Goal: Task Accomplishment & Management: Use online tool/utility

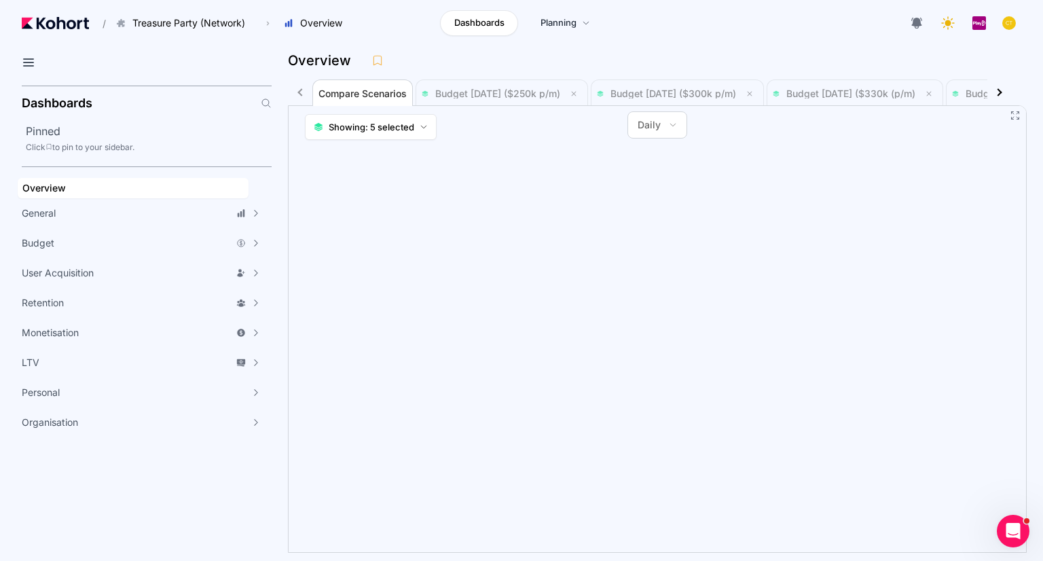
scroll to position [2, 0]
click at [999, 93] on div at bounding box center [998, 91] width 7 height 7
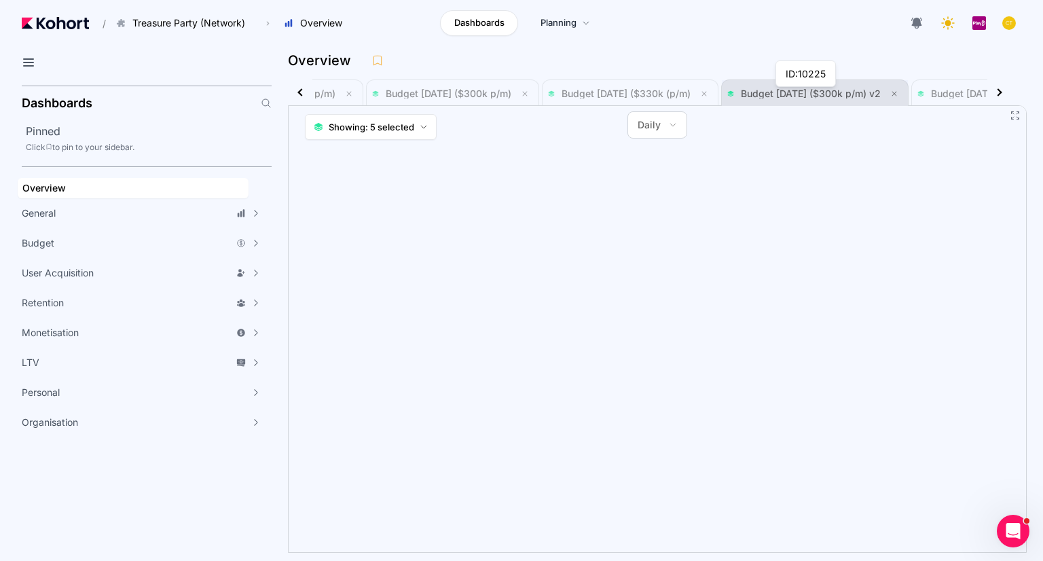
click at [878, 93] on span "Budget [DATE] ($300k p/m) v2" at bounding box center [811, 94] width 140 height 12
click at [676, 126] on icon at bounding box center [673, 125] width 8 height 8
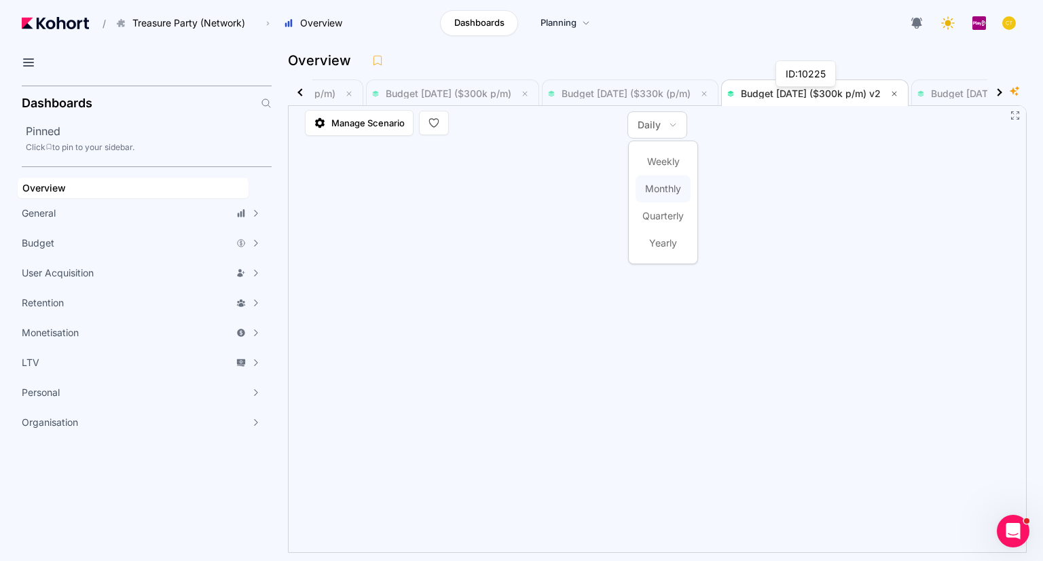
click at [663, 188] on span "Monthly" at bounding box center [663, 189] width 36 height 14
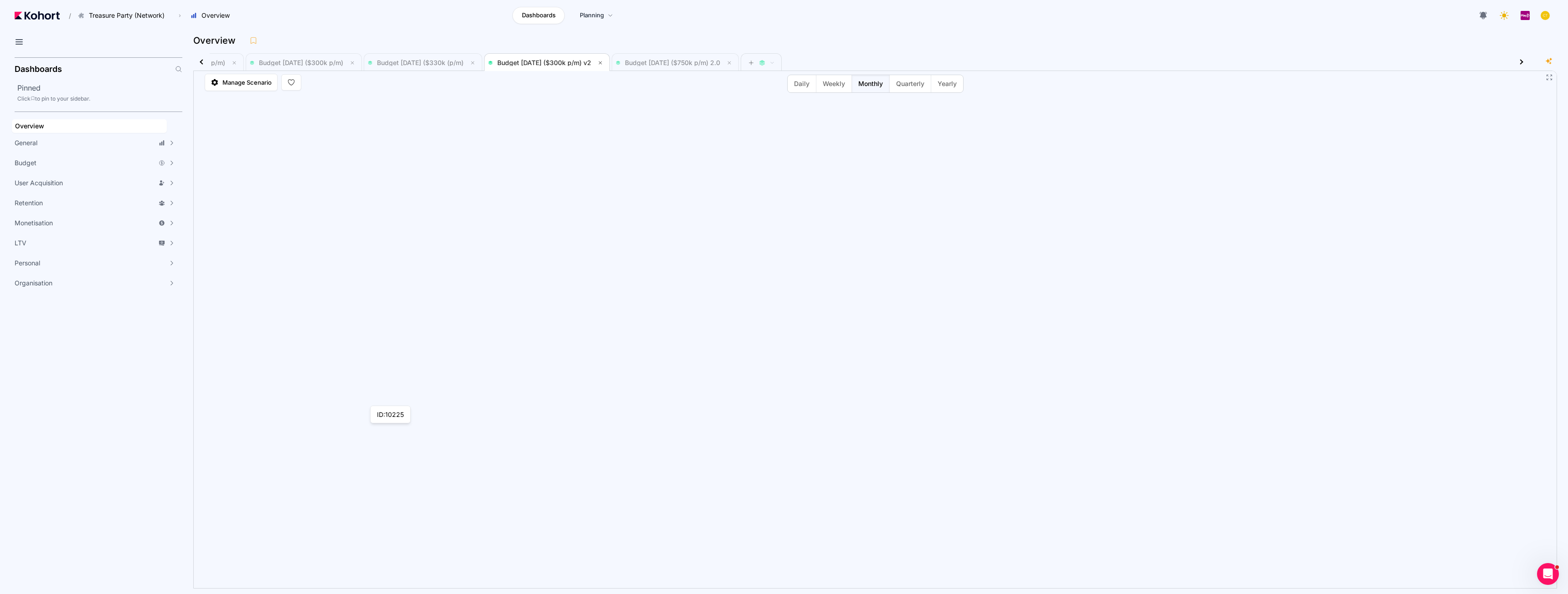
scroll to position [2615, 0]
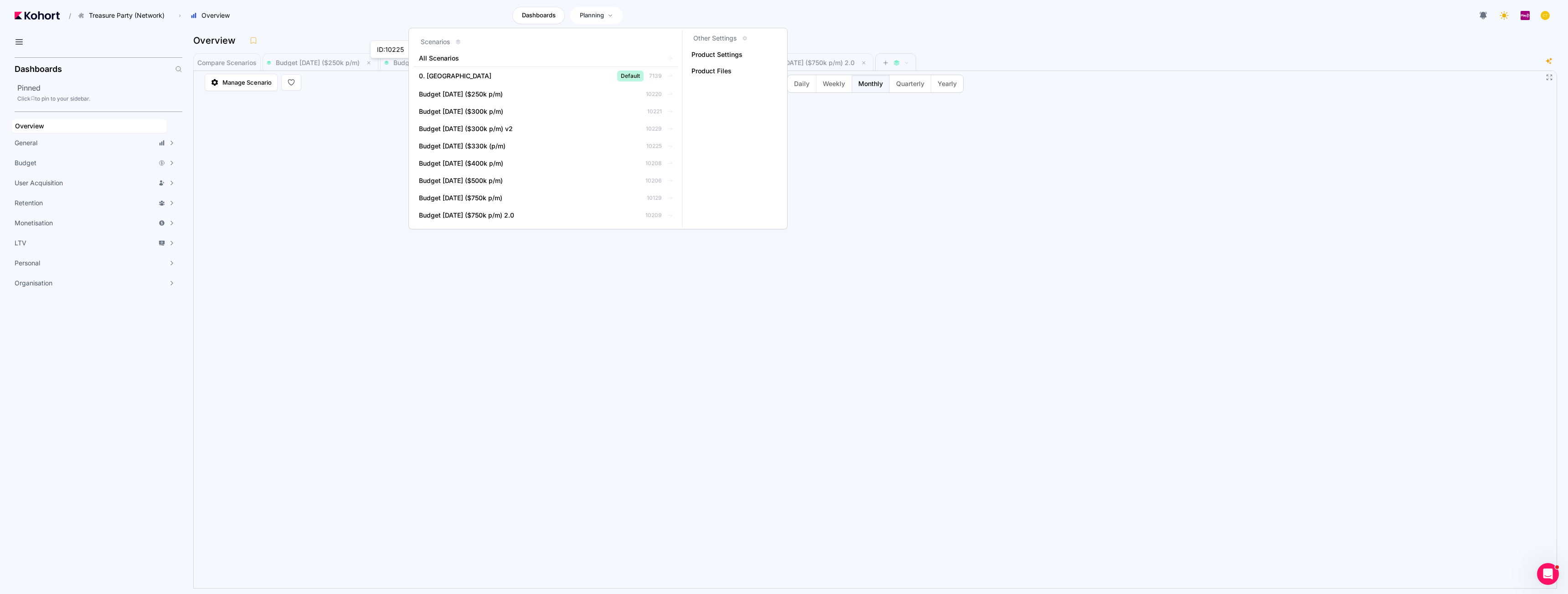
click at [599, 15] on span "Planning" at bounding box center [592, 15] width 24 height 9
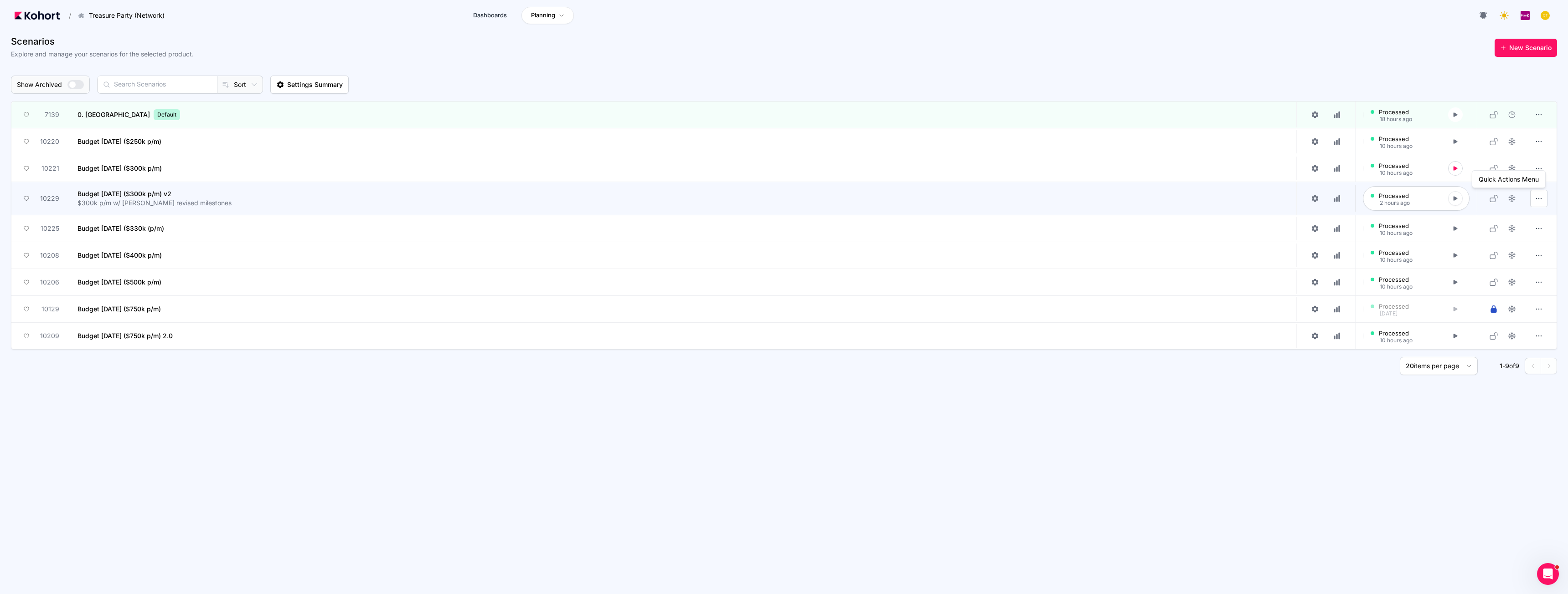
click at [700, 198] on button "button" at bounding box center [1538, 198] width 17 height 17
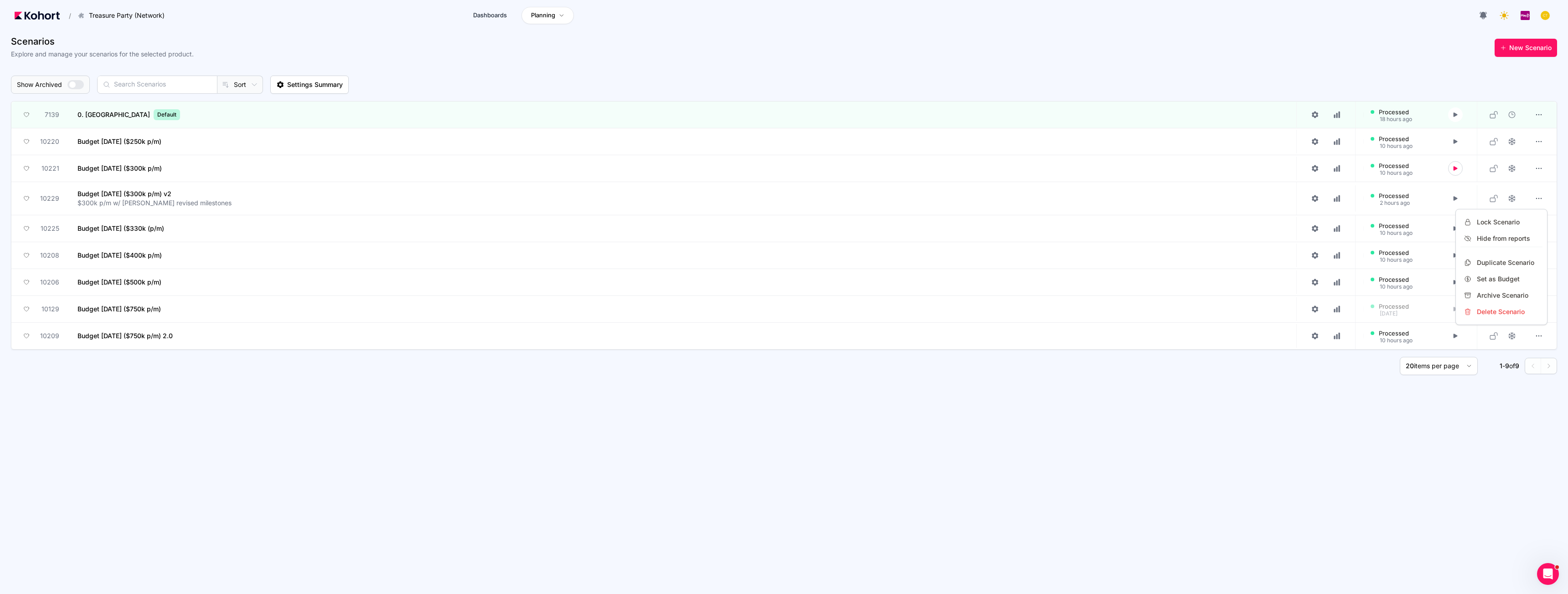
click at [125, 200] on div at bounding box center [784, 297] width 1568 height 594
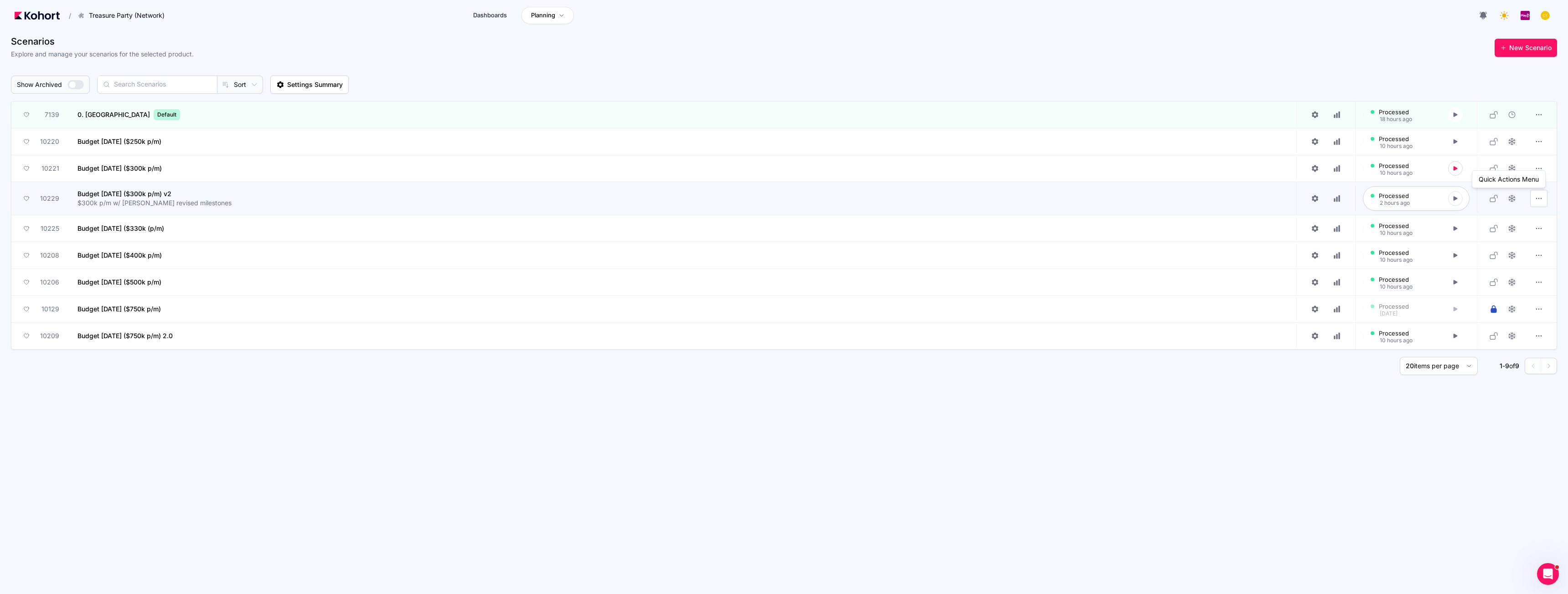
click at [700, 201] on icon "button" at bounding box center [1539, 198] width 9 height 9
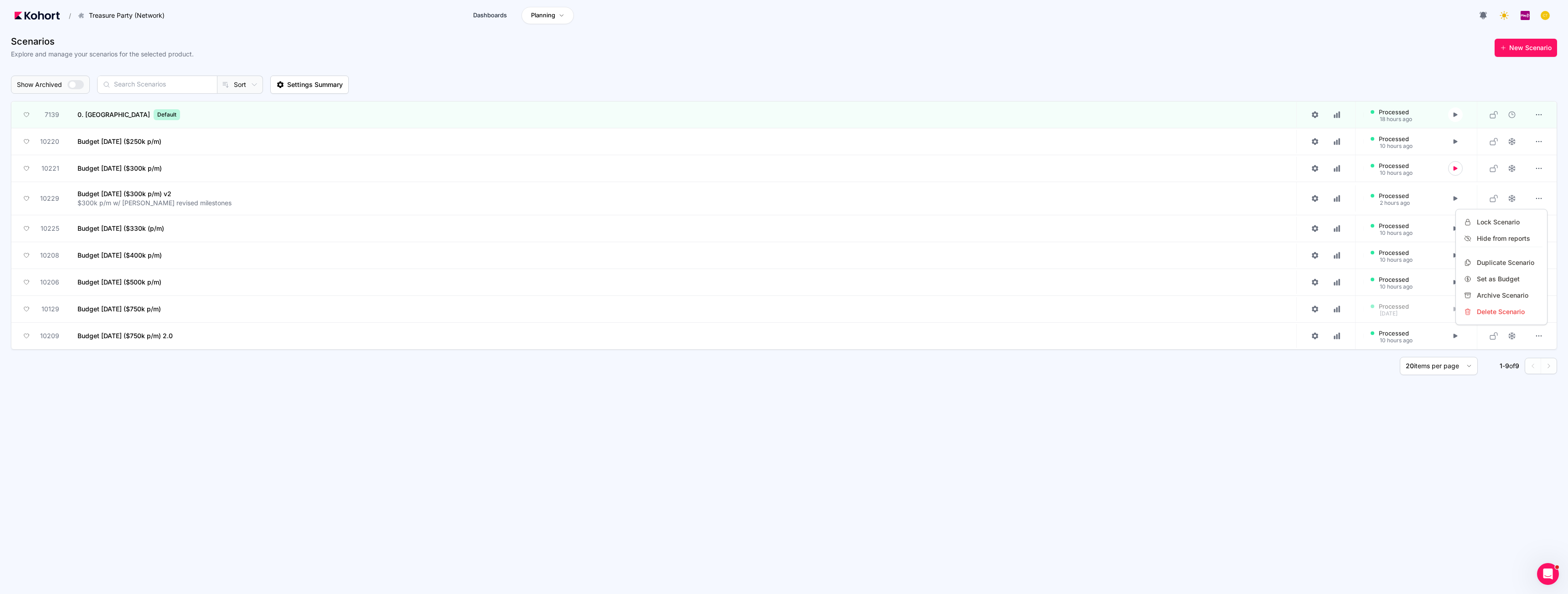
click at [700, 199] on div at bounding box center [784, 297] width 1568 height 594
click at [700, 199] on icon at bounding box center [1315, 198] width 8 height 8
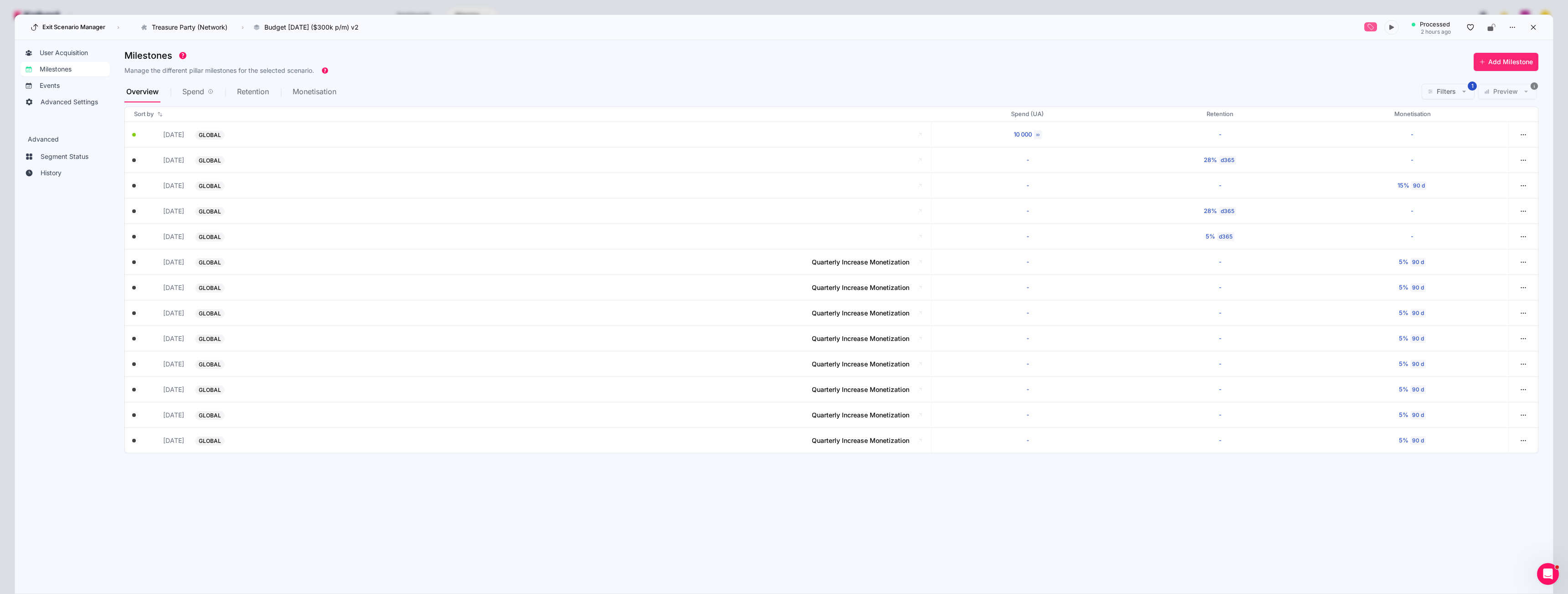
click at [700, 62] on span "Add Milestone" at bounding box center [1510, 62] width 45 height 9
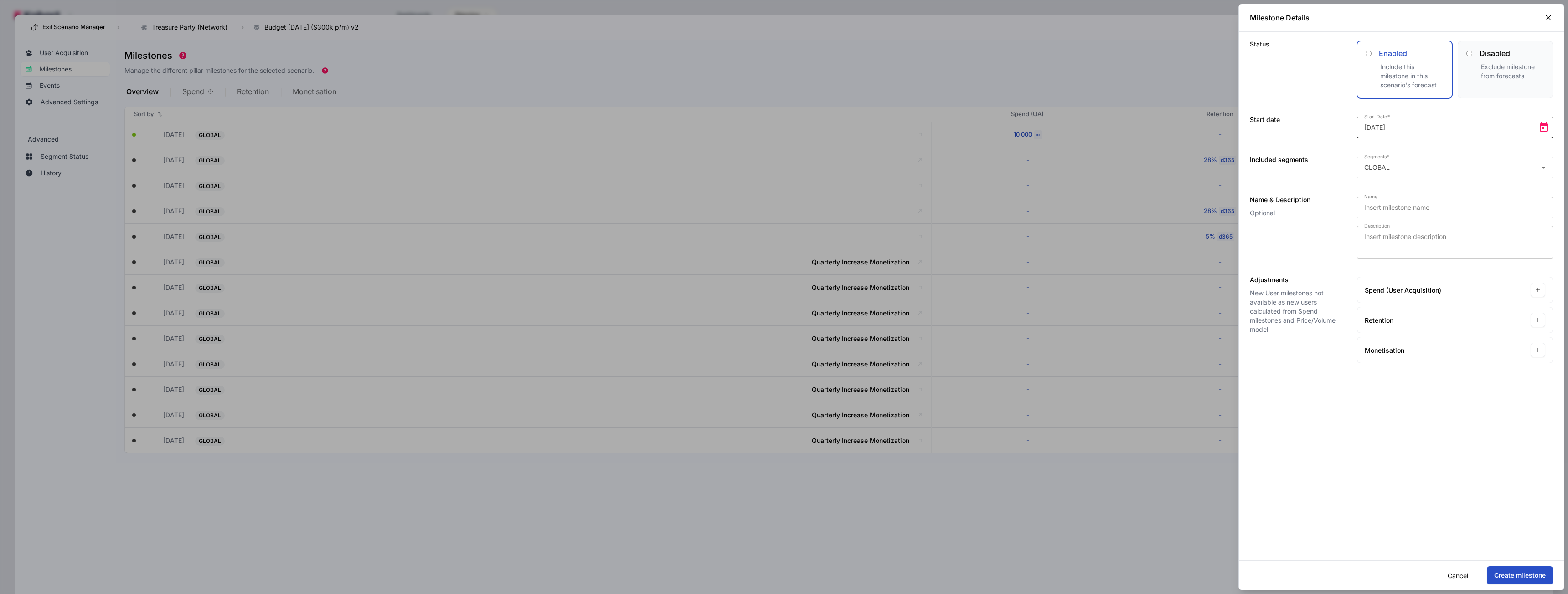
click at [700, 123] on span "Open calendar" at bounding box center [1543, 127] width 18 height 18
click at [700, 160] on span "Next month" at bounding box center [1480, 157] width 18 height 18
click at [700, 196] on span "1" at bounding box center [1479, 196] width 16 height 16
type input "[DATE]"
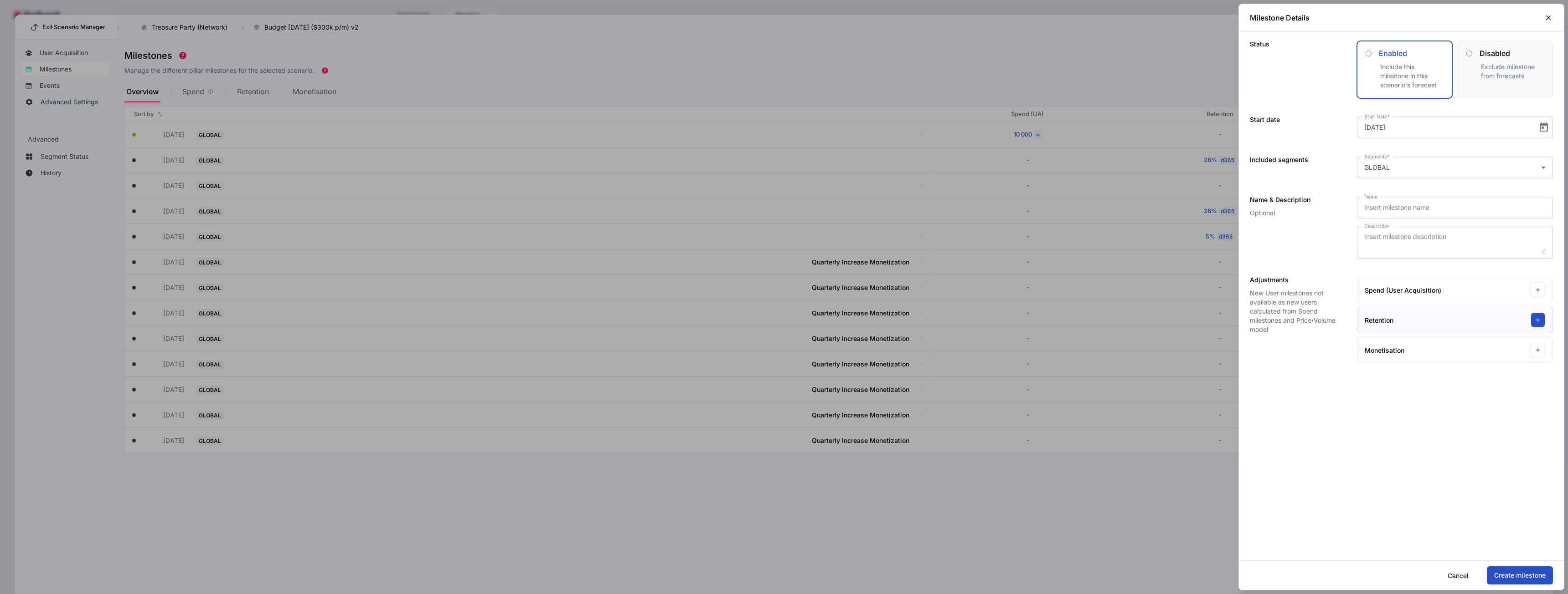
click at [700, 322] on icon "button" at bounding box center [1538, 320] width 7 height 7
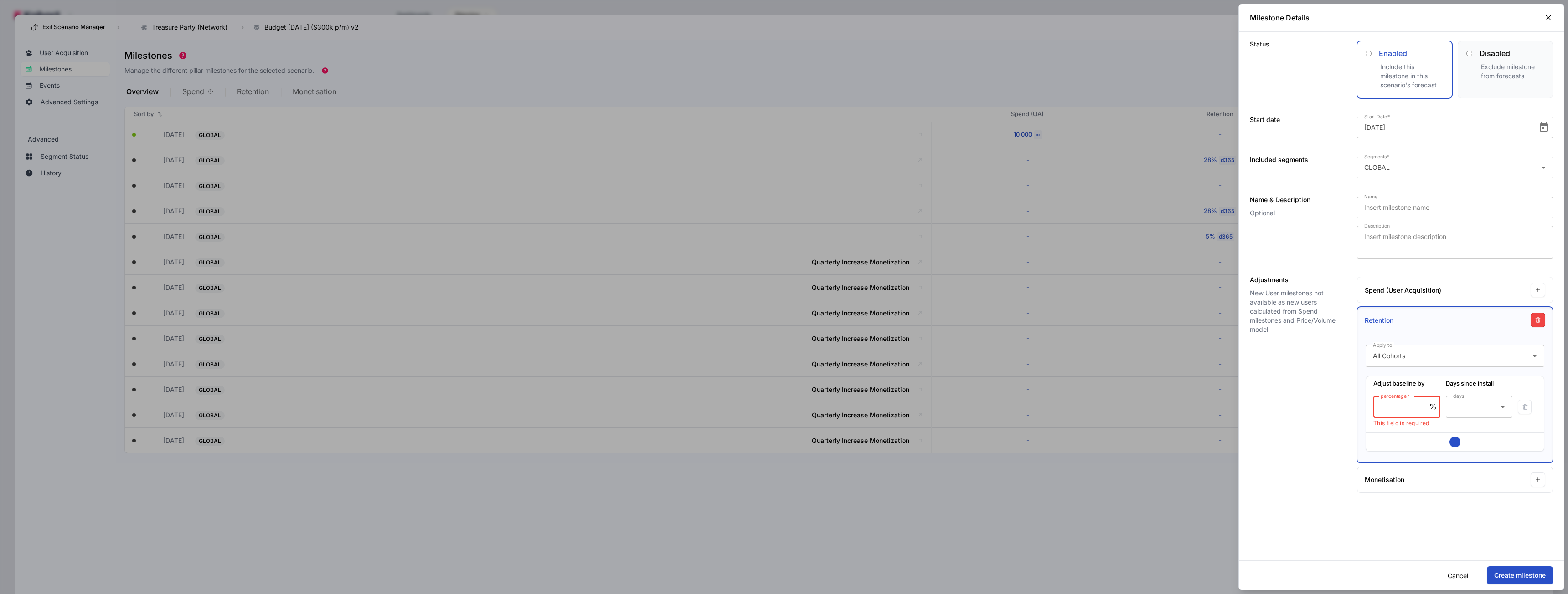
click at [700, 375] on input "percentage" at bounding box center [1405, 407] width 49 height 11
type input "30"
click at [700, 375] on icon at bounding box center [1503, 407] width 11 height 11
click at [700, 375] on mat-option "30" at bounding box center [1483, 498] width 75 height 22
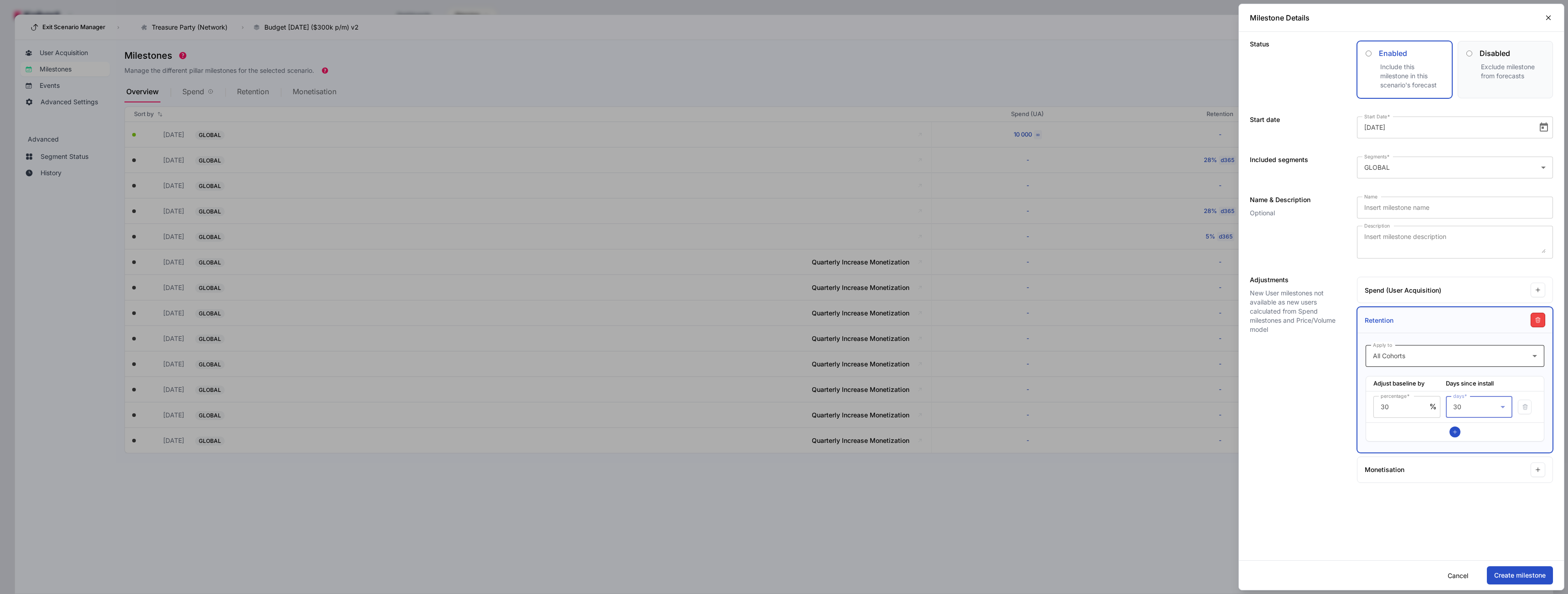
click at [700, 353] on div "All Cohorts" at bounding box center [1453, 356] width 160 height 11
click at [700, 375] on span "New Cohorts" at bounding box center [1393, 404] width 41 height 11
click at [700, 209] on input "Name" at bounding box center [1455, 208] width 181 height 11
type input "Near term retention lift"
click at [700, 375] on button "Create milestone" at bounding box center [1520, 575] width 66 height 18
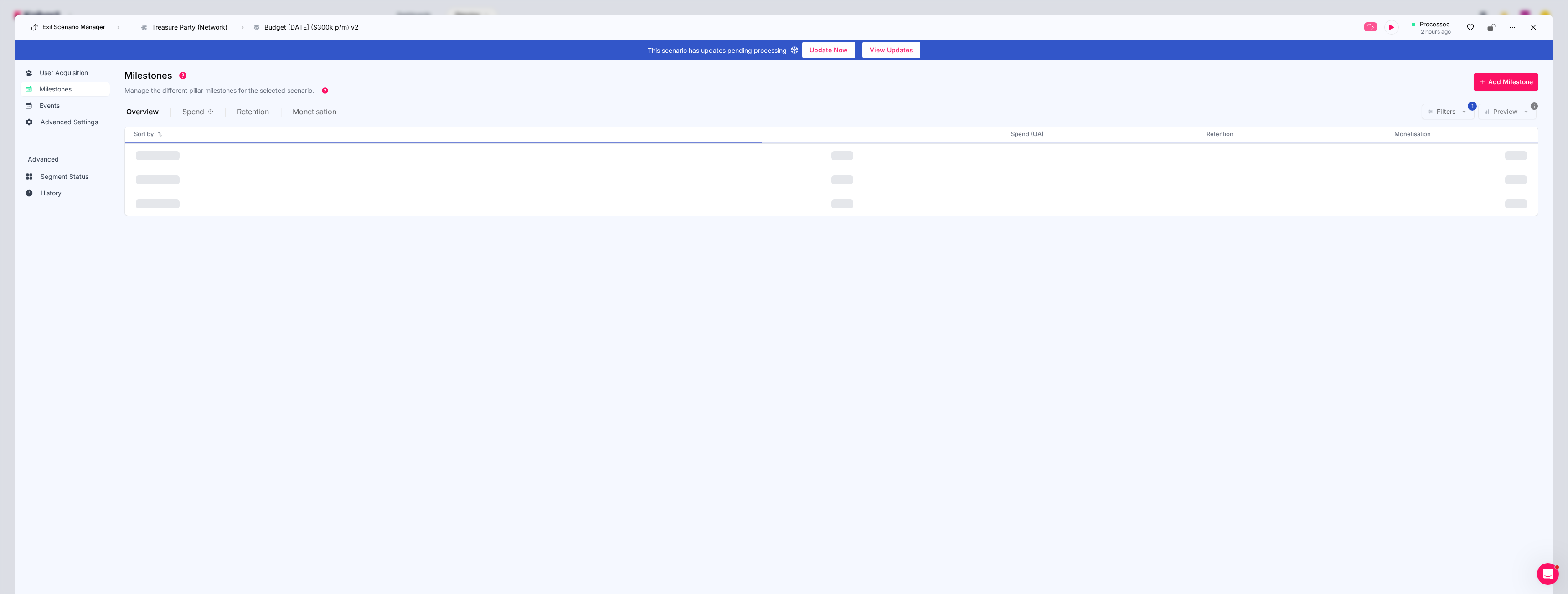
scroll to position [0, 0]
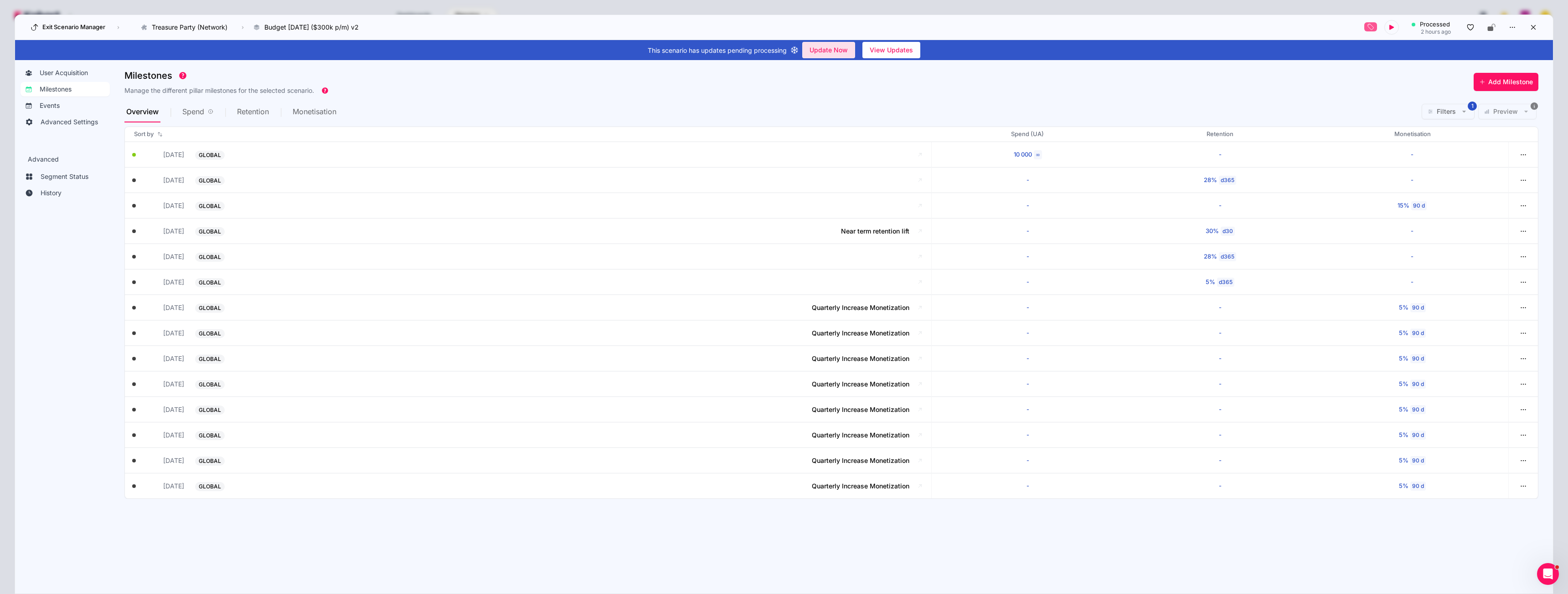
click at [700, 54] on span "Update Now" at bounding box center [828, 50] width 38 height 13
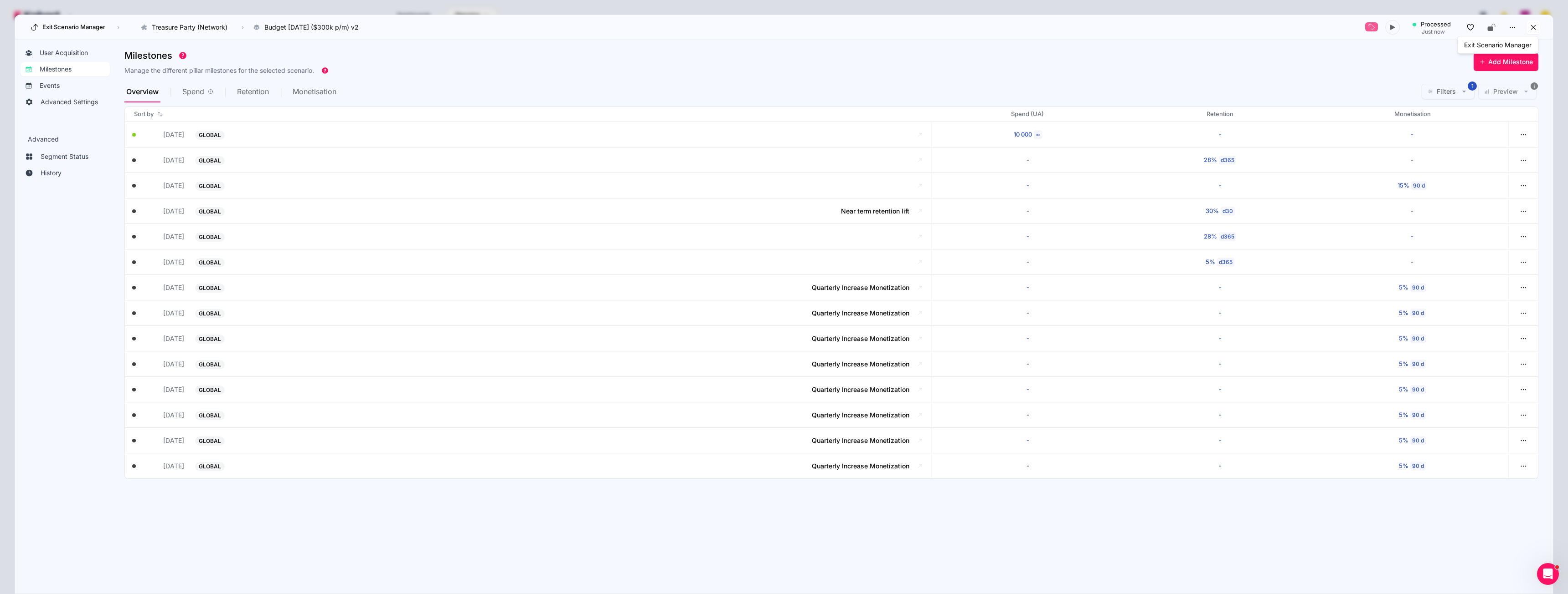
click at [700, 28] on icon at bounding box center [1533, 27] width 8 height 8
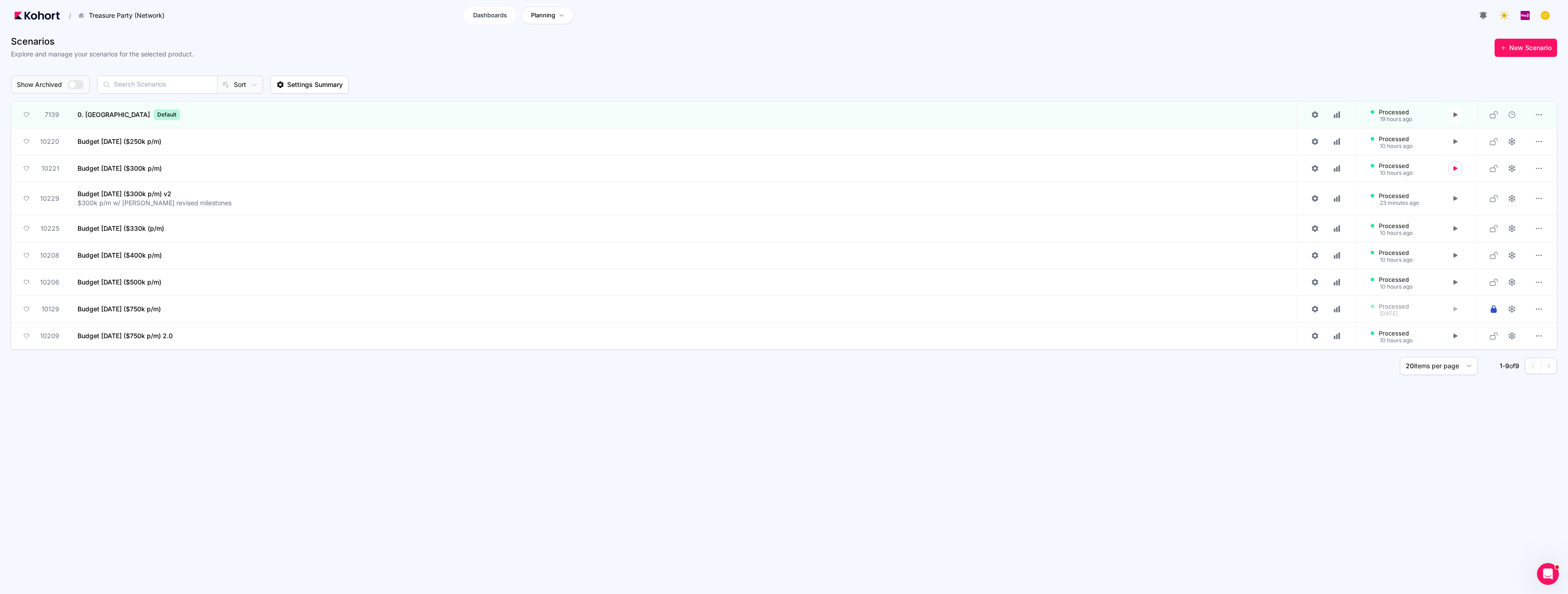
click at [492, 16] on span "Dashboards" at bounding box center [490, 15] width 34 height 9
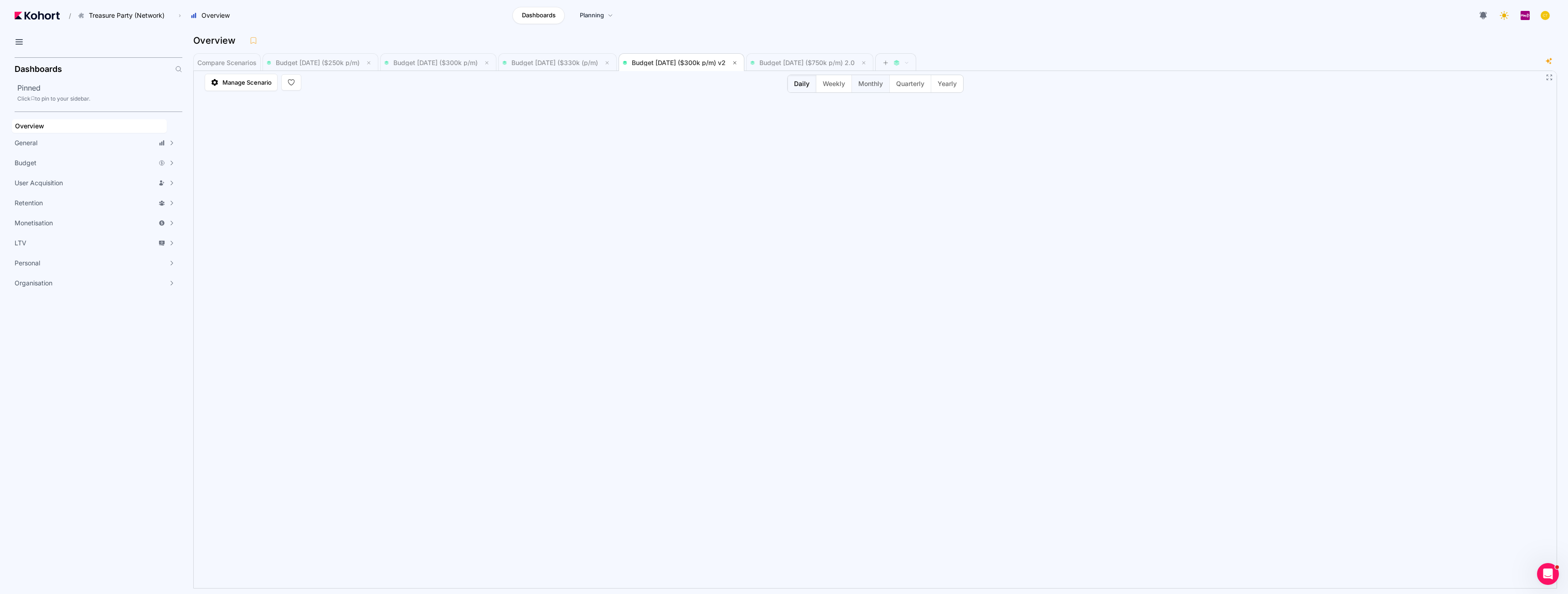
click at [700, 86] on span "Monthly" at bounding box center [870, 84] width 25 height 9
